Goal: Task Accomplishment & Management: Use online tool/utility

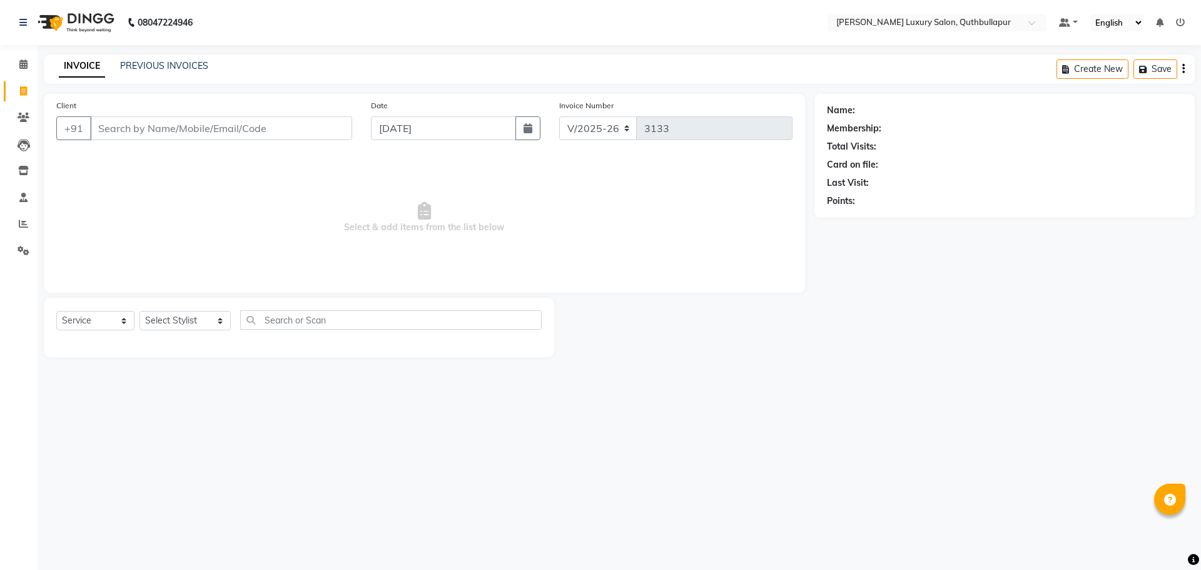
select select "5816"
select select "service"
click at [225, 129] on input "Client" at bounding box center [221, 128] width 262 height 24
click at [295, 123] on input "Client" at bounding box center [221, 128] width 262 height 24
type input "9515871639"
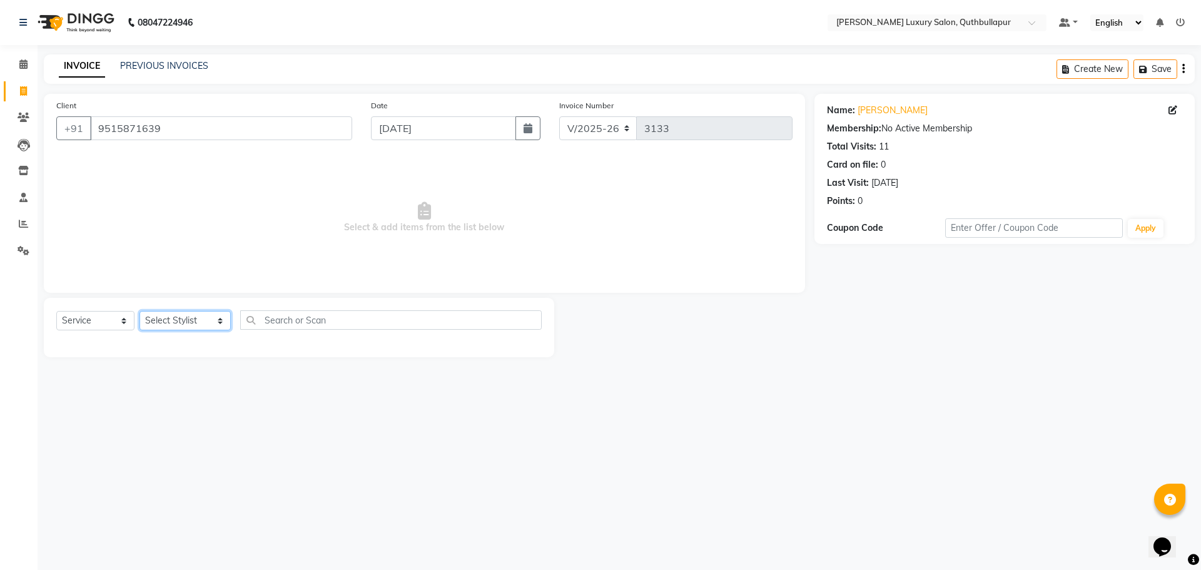
click at [188, 330] on select "Select Stylist [PERSON_NAME] SHAKE AHON [PERSON_NAME] [PERSON_NAME] [PERSON_NAM…" at bounding box center [185, 320] width 91 height 19
select select "87161"
click at [140, 311] on select "Select Stylist [PERSON_NAME] SHAKE AHON [PERSON_NAME] [PERSON_NAME] [PERSON_NAM…" at bounding box center [185, 320] width 91 height 19
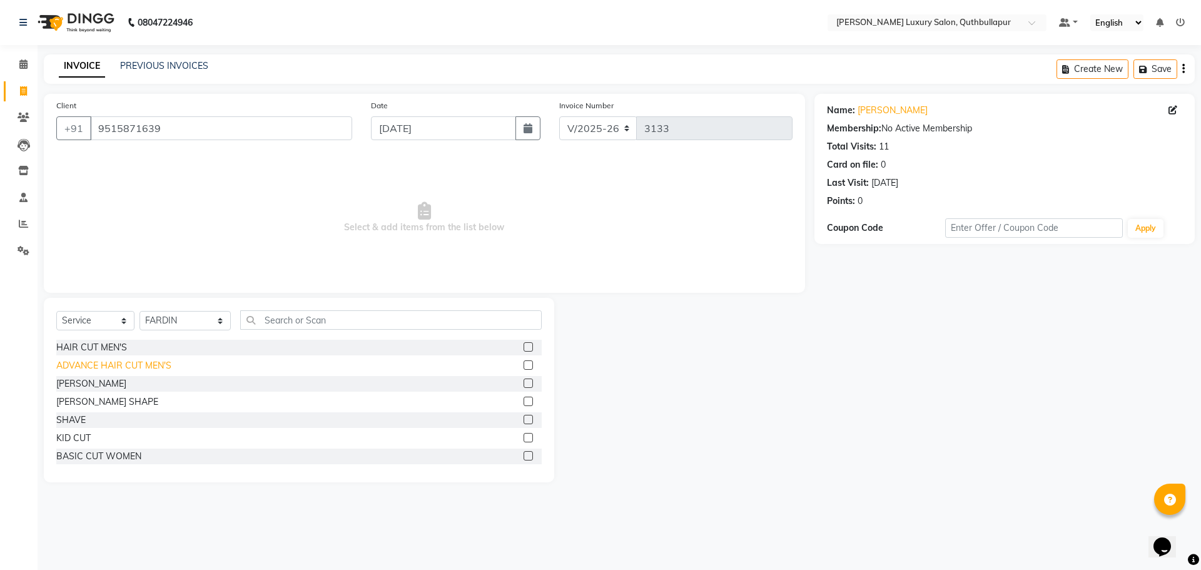
click at [69, 360] on div "ADVANCE HAIR CUT MEN'S" at bounding box center [113, 365] width 115 height 13
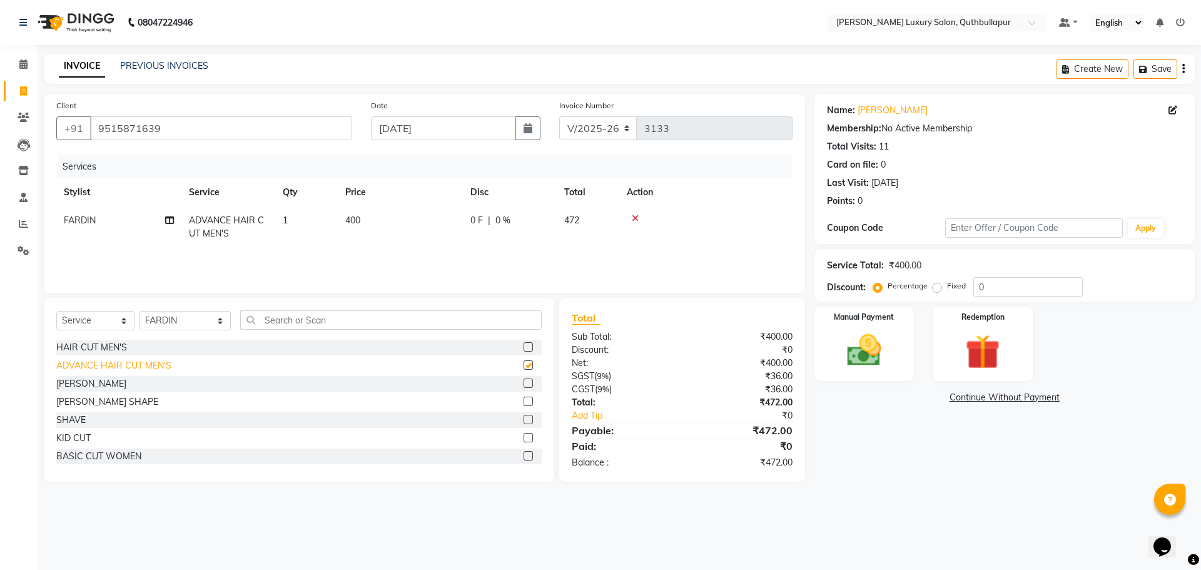
checkbox input "false"
click at [884, 352] on img at bounding box center [864, 350] width 58 height 41
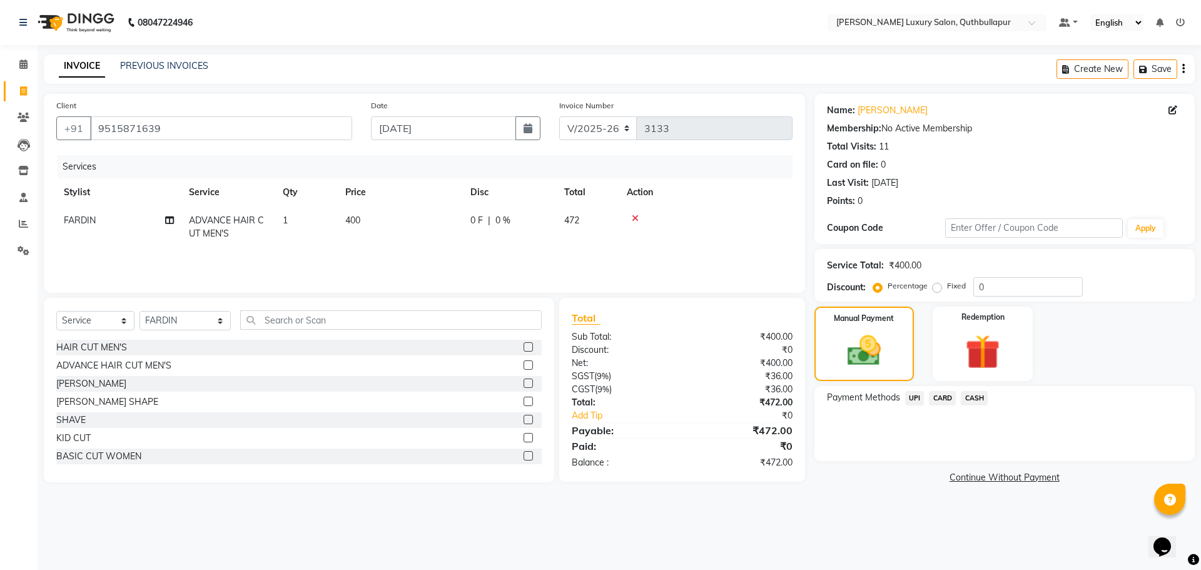
click at [918, 399] on span "UPI" at bounding box center [914, 398] width 19 height 14
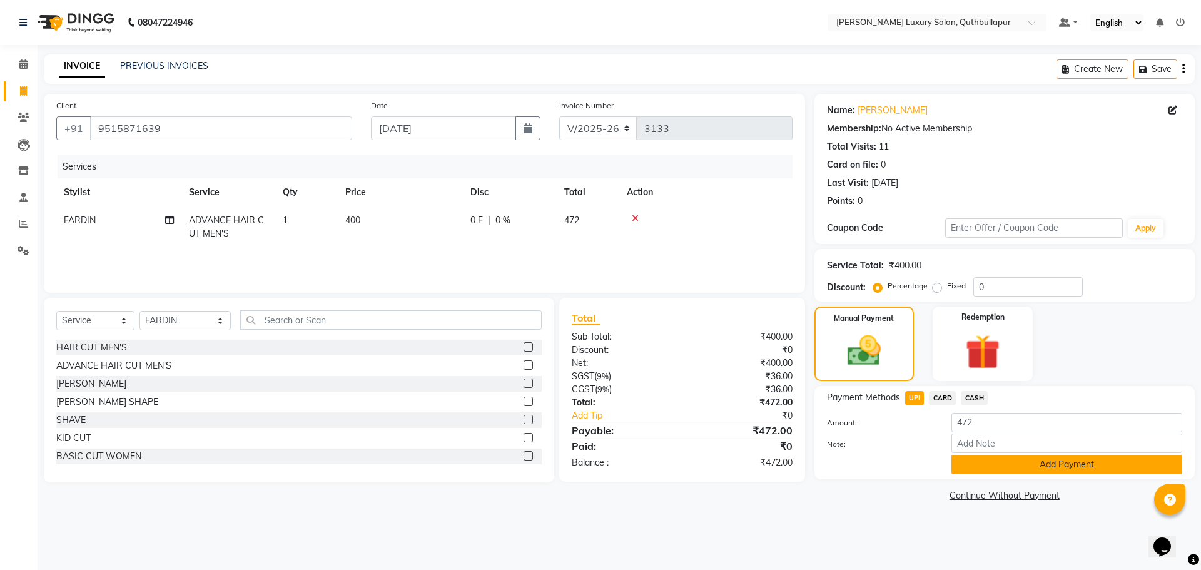
click at [999, 462] on button "Add Payment" at bounding box center [1067, 464] width 231 height 19
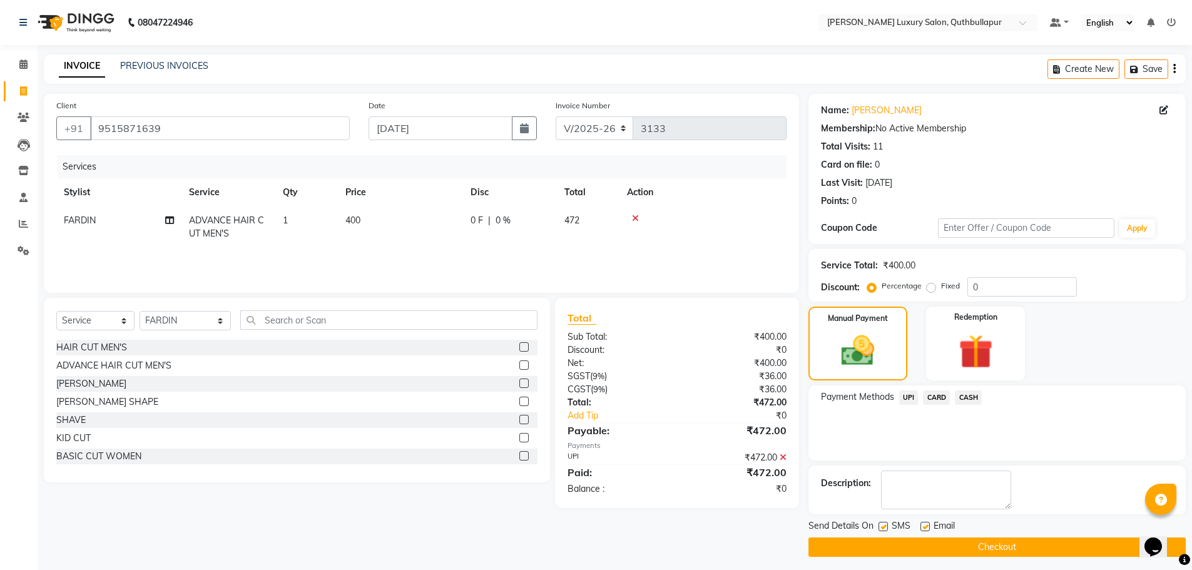
click at [1005, 538] on button "Checkout" at bounding box center [996, 546] width 377 height 19
